Goal: Task Accomplishment & Management: Manage account settings

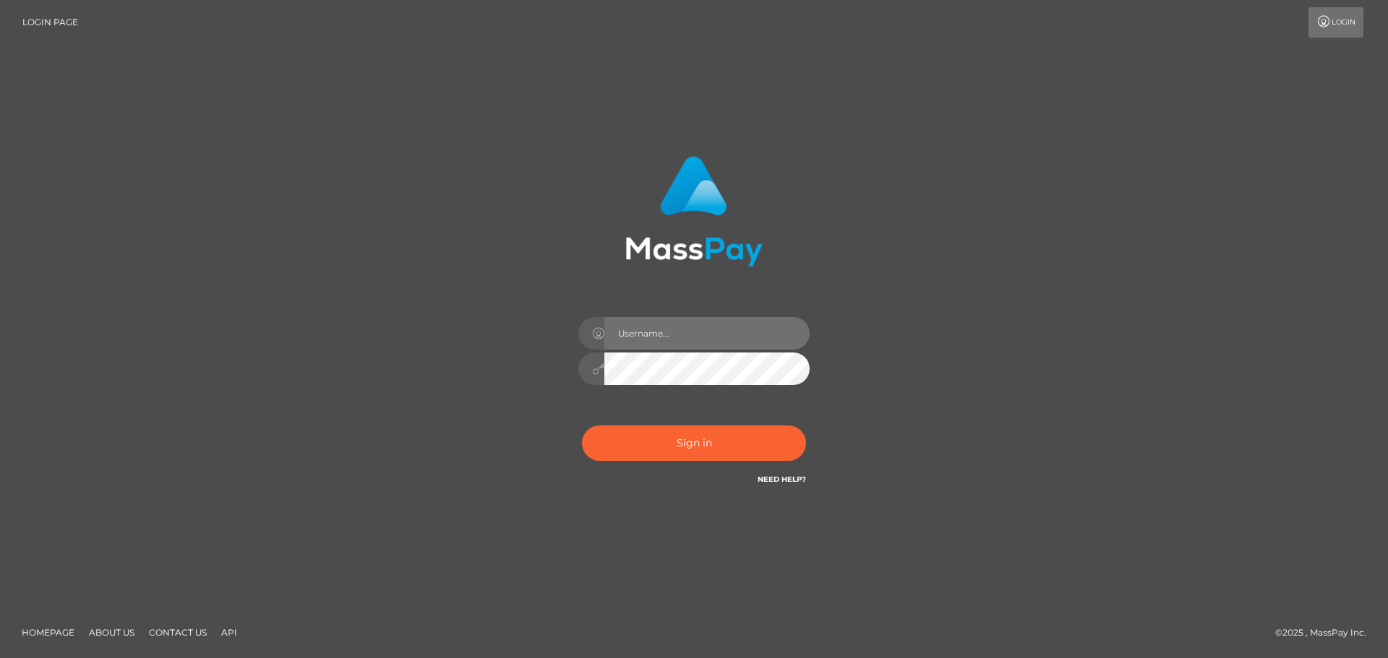
click at [732, 327] on input "text" at bounding box center [706, 333] width 205 height 33
click at [681, 327] on input "text" at bounding box center [706, 333] width 205 height 33
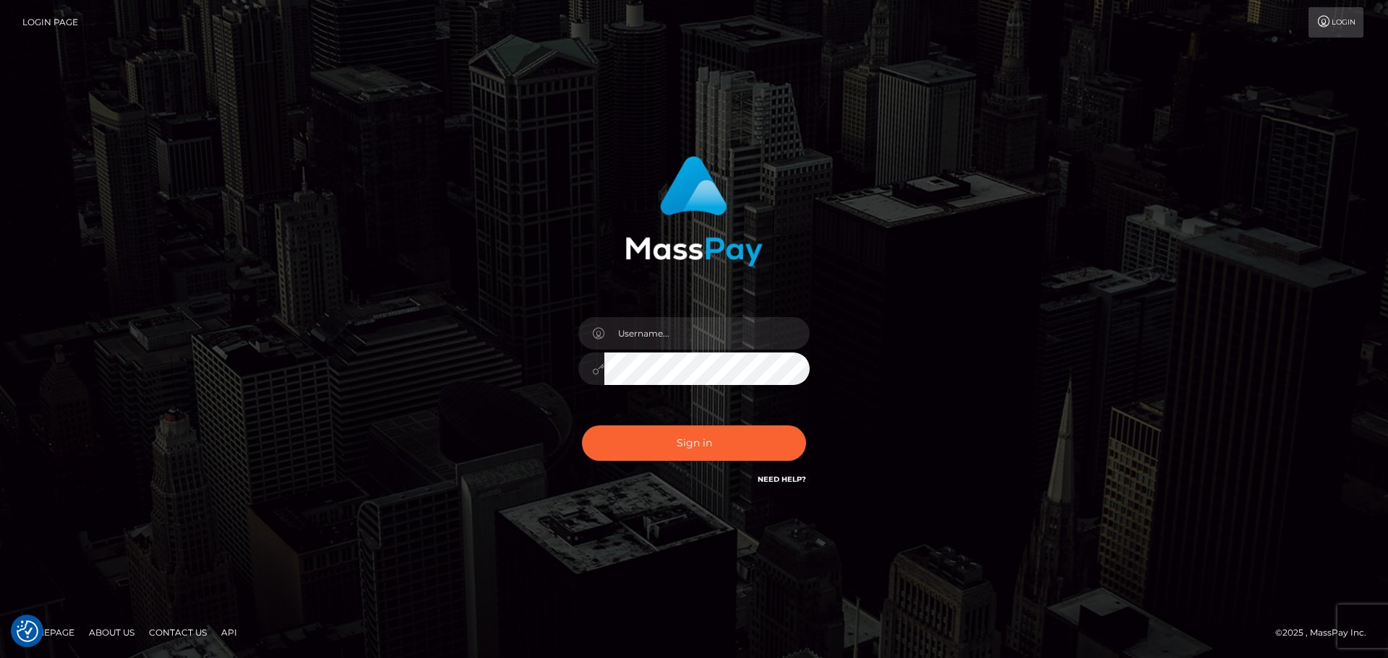
click at [888, 278] on div at bounding box center [694, 329] width 401 height 368
click at [696, 333] on input "text" at bounding box center [706, 333] width 205 height 33
type input "[EMAIL_ADDRESS][DOMAIN_NAME]"
click at [582, 426] on button "Sign in" at bounding box center [694, 443] width 224 height 35
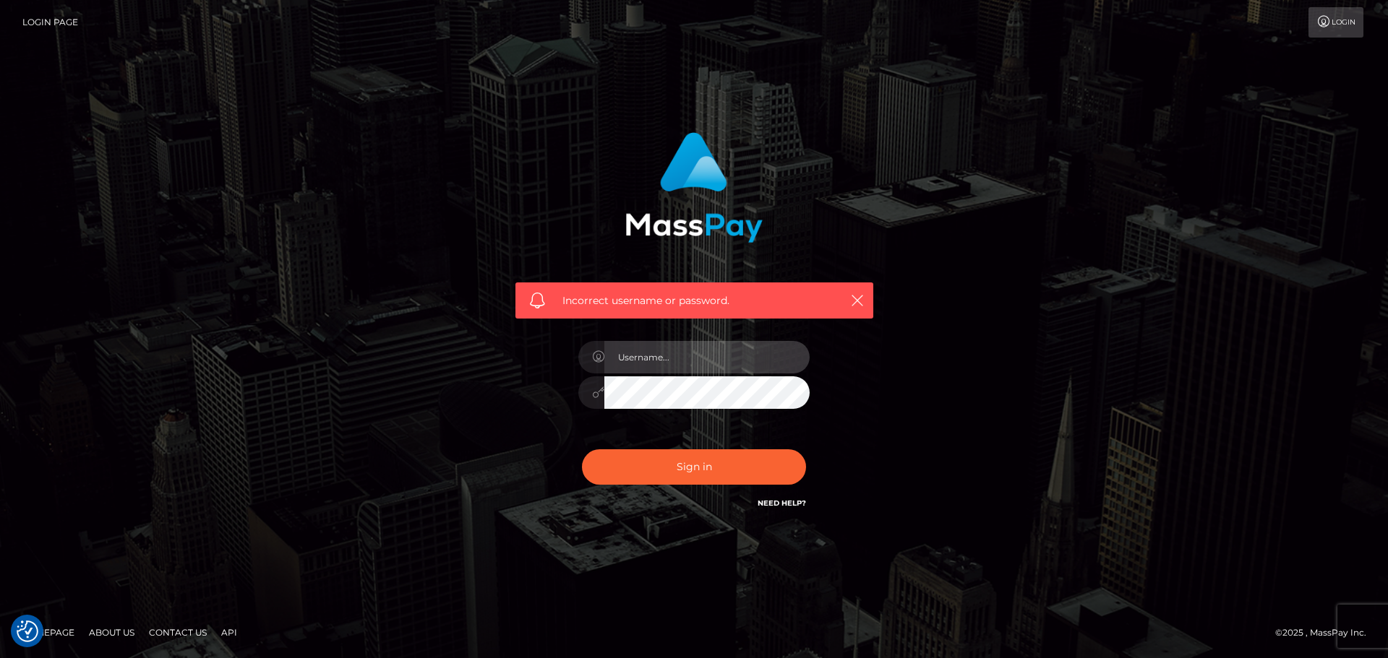
click at [712, 361] on input "text" at bounding box center [706, 357] width 205 height 33
click at [761, 363] on input "[EMAIL_ADDRESS][DOMAIN_NAME]" at bounding box center [706, 357] width 205 height 33
drag, startPoint x: 728, startPoint y: 354, endPoint x: 816, endPoint y: 358, distance: 87.5
click at [816, 358] on div "tildeemm35@gmail.comMasstildem35." at bounding box center [693, 385] width 253 height 111
type input "[EMAIL_ADDRESS][DOMAIN_NAME]"
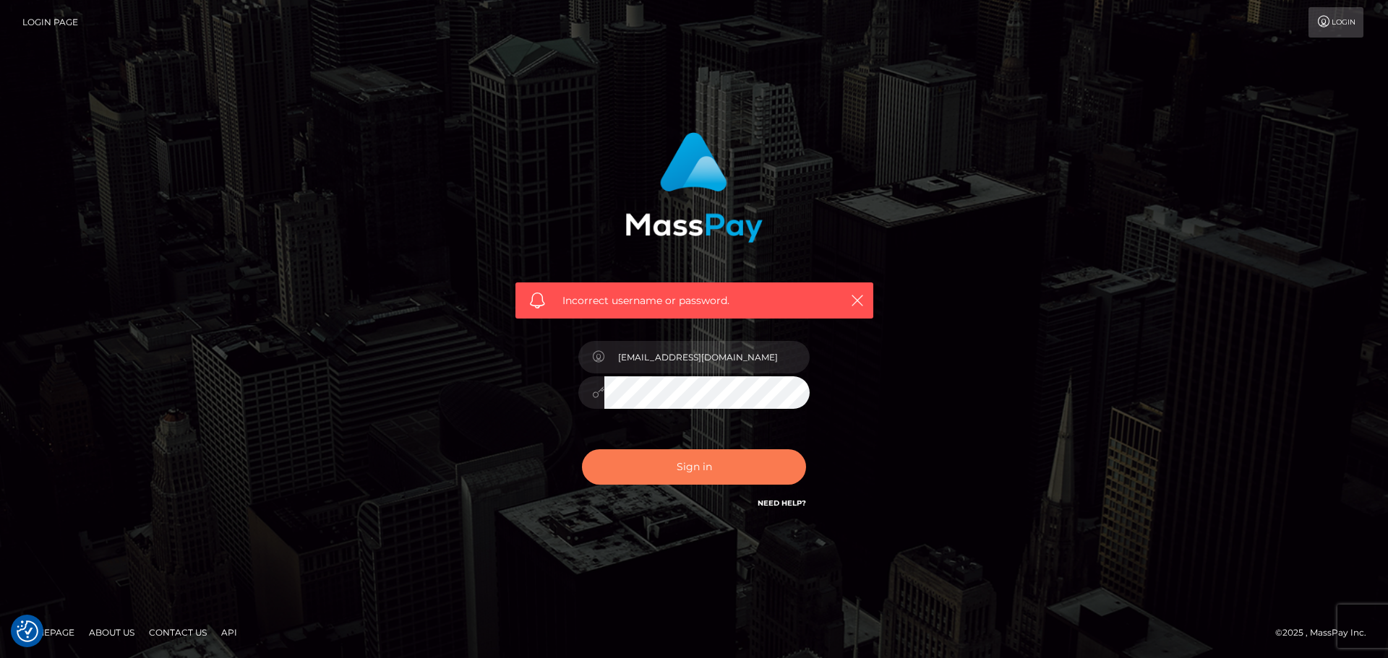
click at [653, 471] on button "Sign in" at bounding box center [694, 466] width 224 height 35
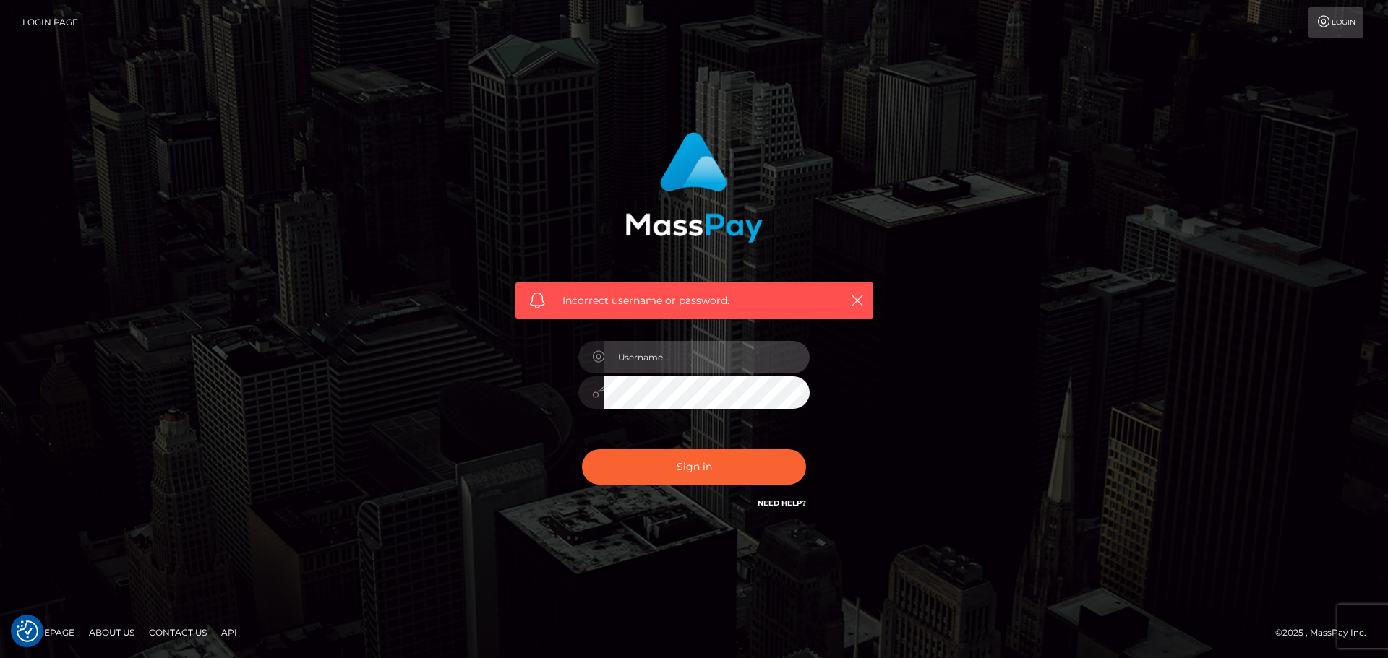
click at [694, 351] on input "text" at bounding box center [706, 357] width 205 height 33
drag, startPoint x: 694, startPoint y: 351, endPoint x: 705, endPoint y: 357, distance: 12.9
click at [705, 356] on input "text" at bounding box center [706, 357] width 205 height 33
click at [742, 351] on input "[EMAIL_ADDRESS][DOMAIN_NAME]" at bounding box center [706, 357] width 205 height 33
drag, startPoint x: 793, startPoint y: 359, endPoint x: 728, endPoint y: 357, distance: 65.1
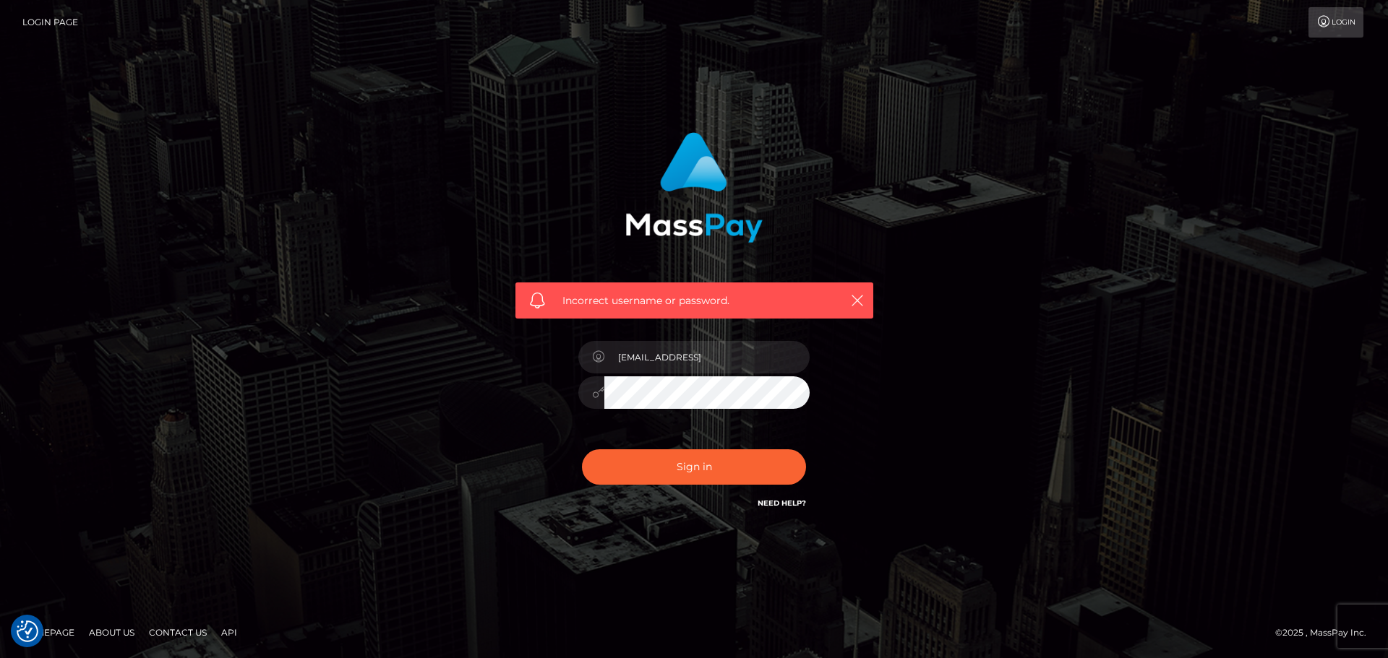
click at [728, 357] on input "tildeemm35@gmail.comMasstildem35" at bounding box center [706, 357] width 205 height 33
type input "[EMAIL_ADDRESS][DOMAIN_NAME]"
click at [630, 461] on button "Sign in" at bounding box center [694, 466] width 224 height 35
